Goal: Check status: Check status

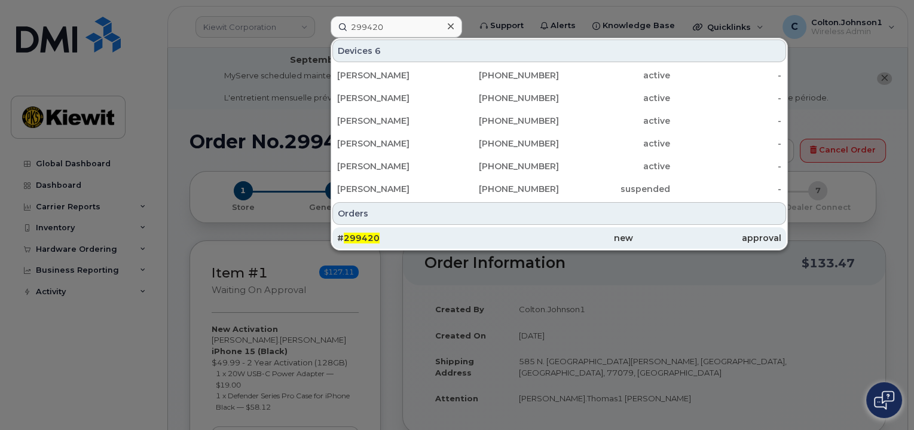
type input "299420"
click at [490, 234] on div "new" at bounding box center [559, 238] width 148 height 12
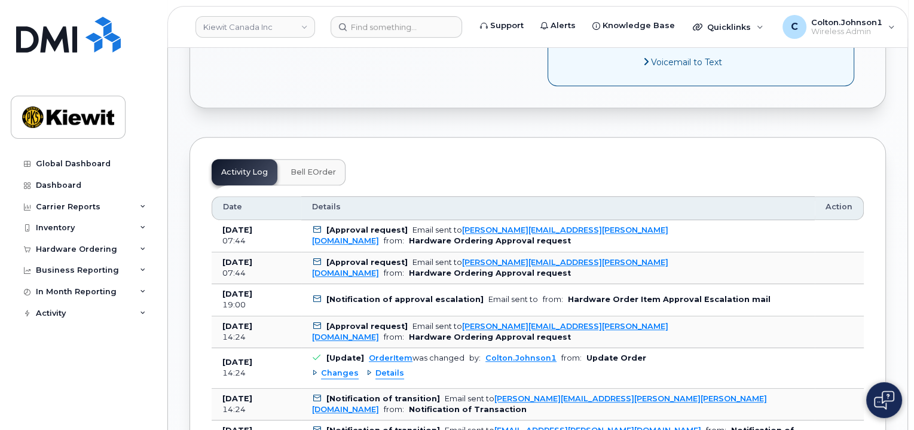
scroll to position [777, 0]
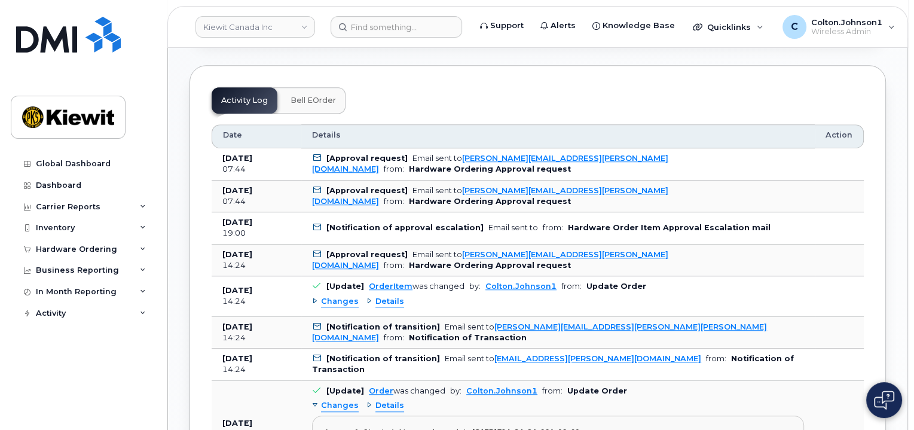
click at [892, 256] on div "Order No.299420 (Waiting On Approval) Share Order Cancel Order × Share This Ord…" at bounding box center [537, 259] width 739 height 1833
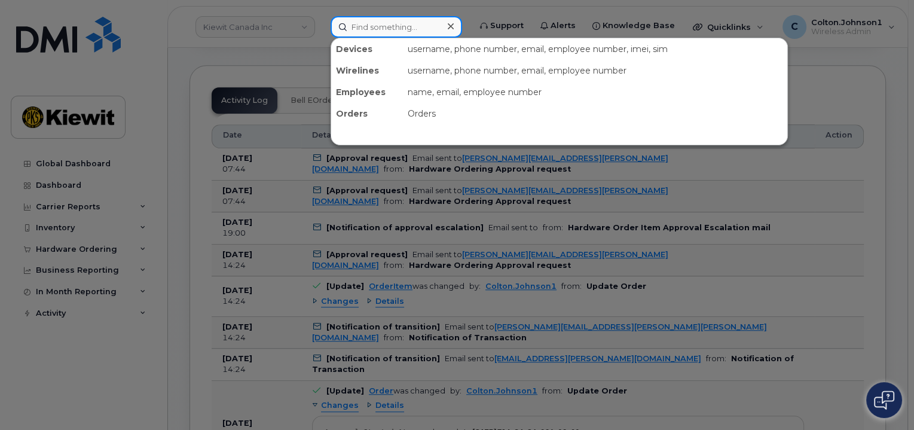
click at [365, 30] on input at bounding box center [397, 27] width 132 height 22
paste input "299420"
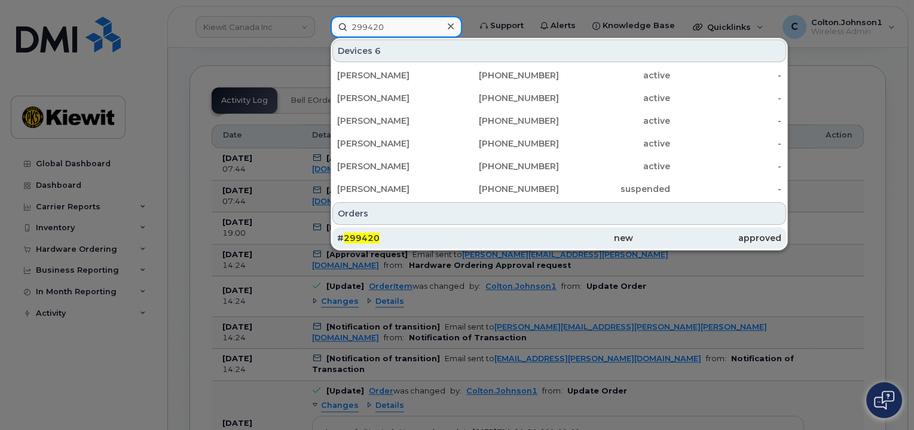
type input "299420"
click at [633, 230] on div "new" at bounding box center [707, 238] width 148 height 22
